Goal: Check status: Check status

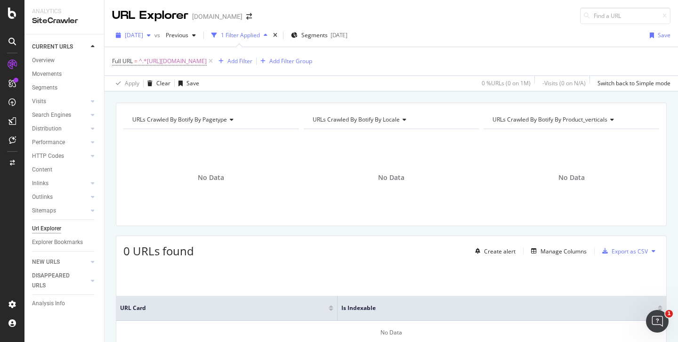
click at [143, 33] on span "[DATE]" at bounding box center [134, 35] width 18 height 8
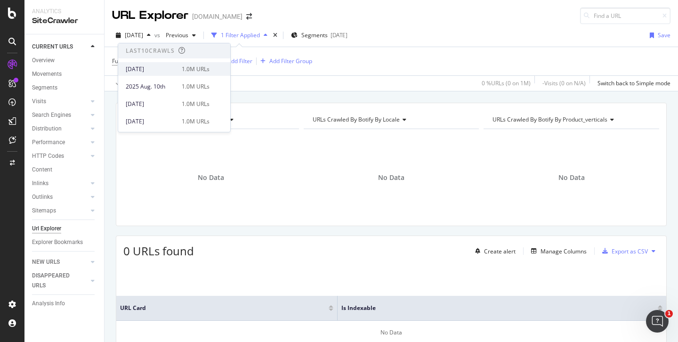
click at [157, 65] on div "[DATE]" at bounding box center [151, 69] width 50 height 8
